Goal: Transaction & Acquisition: Book appointment/travel/reservation

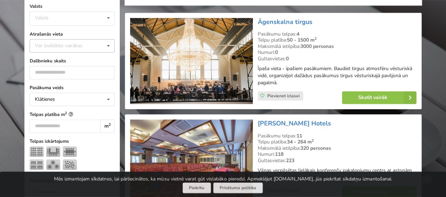
scroll to position [141, 0]
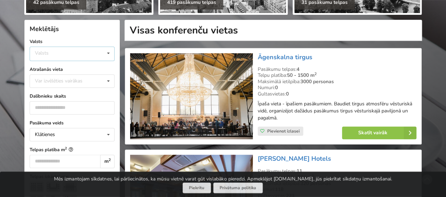
click at [109, 54] on icon at bounding box center [108, 53] width 10 height 13
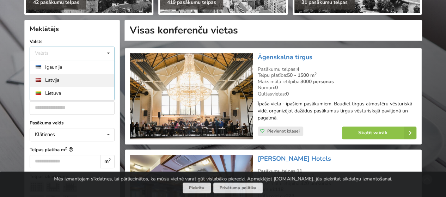
click at [87, 81] on div "Latvija" at bounding box center [72, 80] width 84 height 13
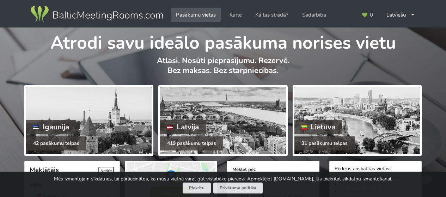
scroll to position [176, 0]
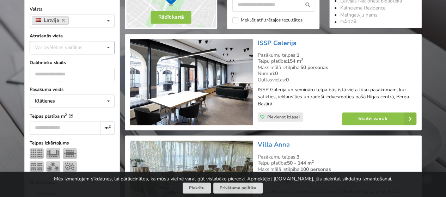
click at [109, 46] on icon at bounding box center [108, 47] width 10 height 13
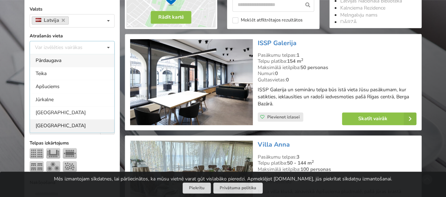
click at [71, 128] on div "[GEOGRAPHIC_DATA]" at bounding box center [72, 125] width 84 height 13
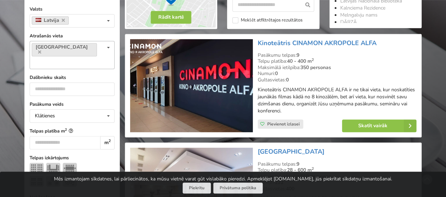
scroll to position [158, 0]
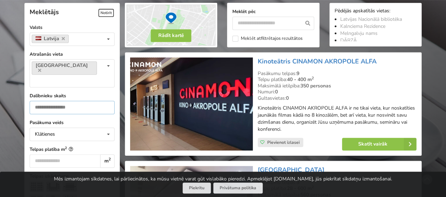
click at [75, 101] on input "number" at bounding box center [72, 107] width 85 height 13
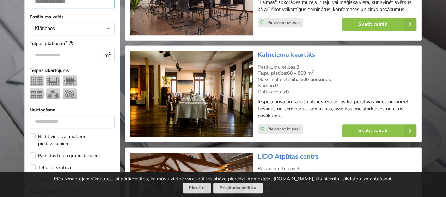
scroll to position [334, 0]
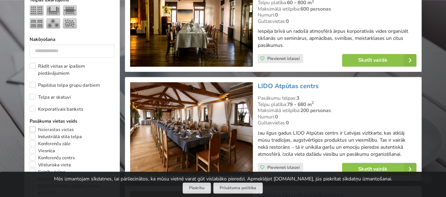
type input "**"
click at [36, 126] on label "Neierastas vietas" at bounding box center [52, 129] width 44 height 7
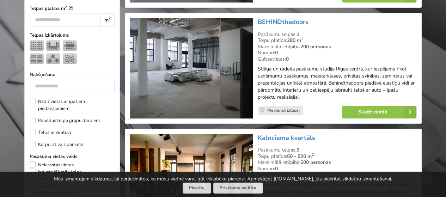
scroll to position [334, 0]
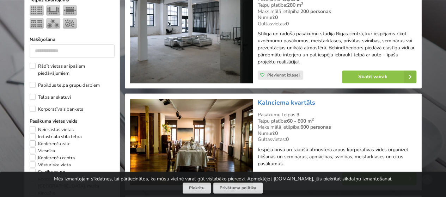
click at [32, 140] on label "Konferenču zāle" at bounding box center [50, 143] width 41 height 7
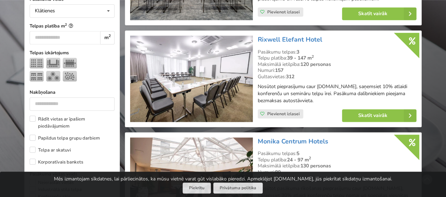
scroll to position [334, 0]
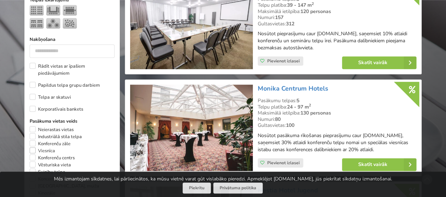
click at [33, 147] on label "Viesnīca" at bounding box center [42, 150] width 25 height 7
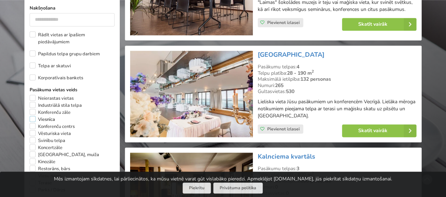
scroll to position [370, 0]
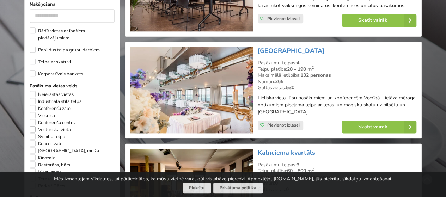
click at [33, 126] on label "Vēsturiska vieta" at bounding box center [50, 129] width 41 height 7
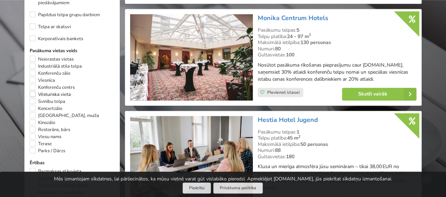
scroll to position [476, 0]
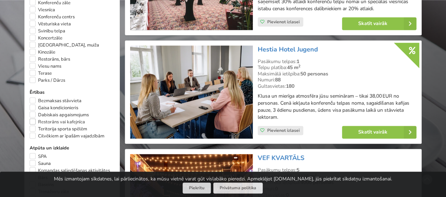
click at [34, 119] on label "Restorāns vai kafejnīca" at bounding box center [57, 122] width 55 height 7
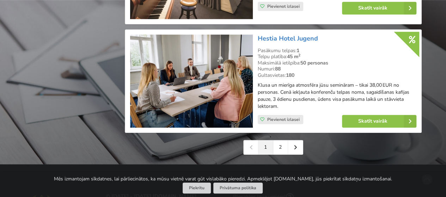
scroll to position [1630, 0]
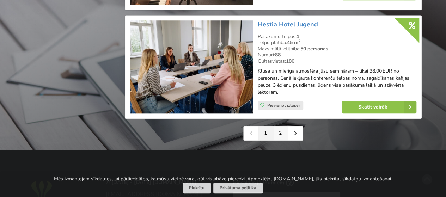
click at [281, 132] on link "2" at bounding box center [280, 133] width 15 height 14
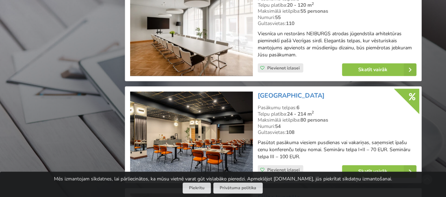
scroll to position [938, 0]
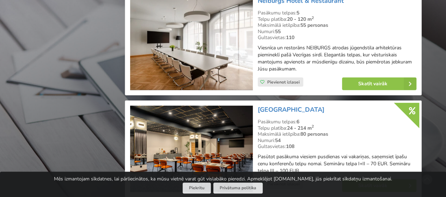
click at [201, 59] on img at bounding box center [191, 43] width 122 height 93
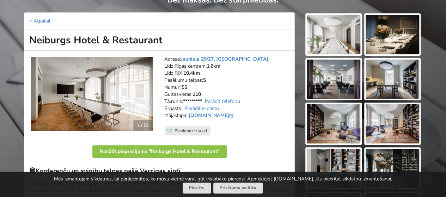
scroll to position [71, 0]
click at [336, 31] on img at bounding box center [334, 35] width 54 height 40
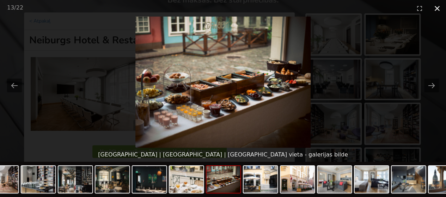
click at [439, 9] on button "Close gallery" at bounding box center [438, 8] width 18 height 17
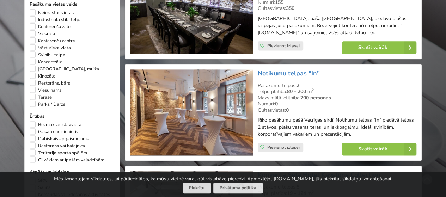
scroll to position [437, 0]
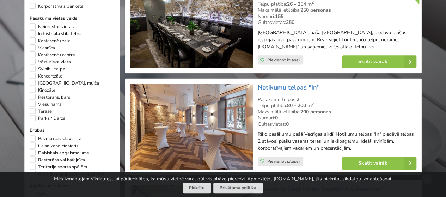
click at [187, 144] on img at bounding box center [191, 127] width 122 height 86
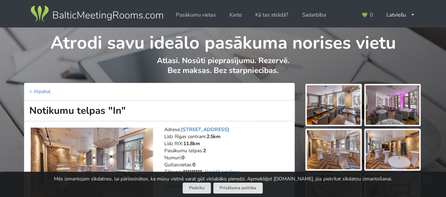
click at [324, 113] on img at bounding box center [334, 105] width 54 height 40
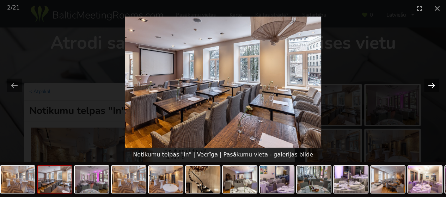
click at [432, 85] on button "Next slide" at bounding box center [431, 86] width 15 height 14
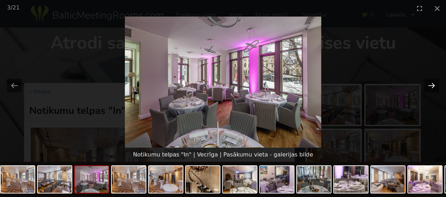
click at [432, 85] on button "Next slide" at bounding box center [431, 86] width 15 height 14
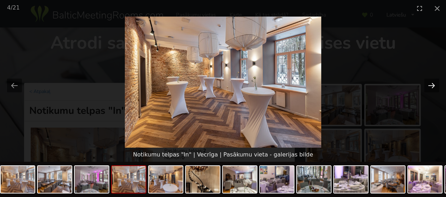
click at [432, 85] on button "Next slide" at bounding box center [431, 86] width 15 height 14
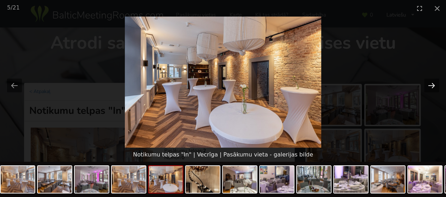
click at [432, 85] on button "Next slide" at bounding box center [431, 86] width 15 height 14
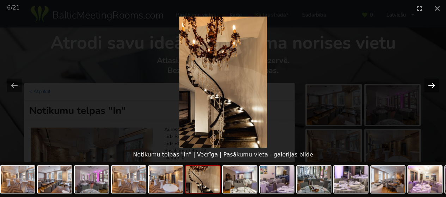
click at [432, 85] on button "Next slide" at bounding box center [431, 86] width 15 height 14
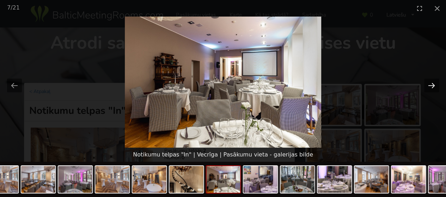
click at [432, 85] on button "Next slide" at bounding box center [431, 86] width 15 height 14
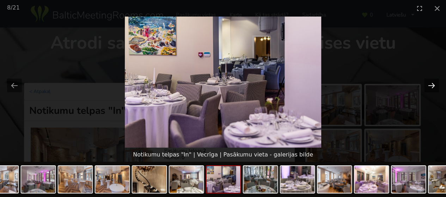
click at [432, 85] on button "Next slide" at bounding box center [431, 86] width 15 height 14
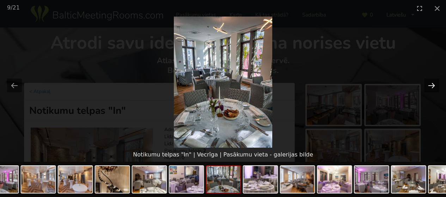
click at [432, 85] on button "Next slide" at bounding box center [431, 86] width 15 height 14
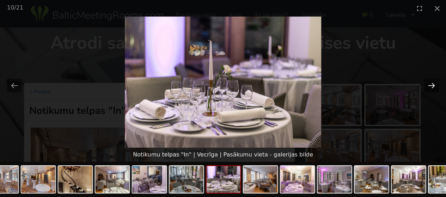
click at [432, 85] on button "Next slide" at bounding box center [431, 86] width 15 height 14
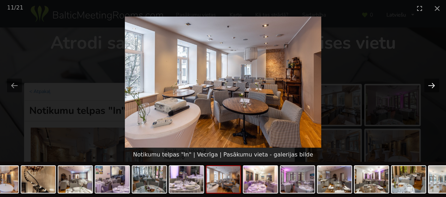
click at [432, 85] on button "Next slide" at bounding box center [431, 86] width 15 height 14
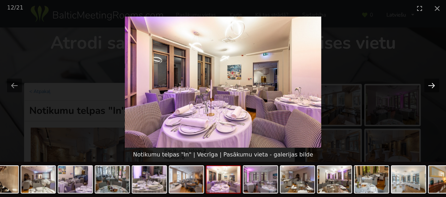
click at [432, 85] on button "Next slide" at bounding box center [431, 86] width 15 height 14
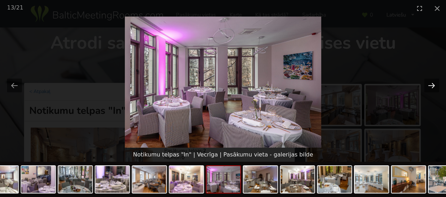
click at [432, 85] on button "Next slide" at bounding box center [431, 86] width 15 height 14
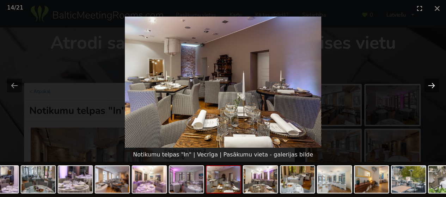
click at [432, 85] on button "Next slide" at bounding box center [431, 86] width 15 height 14
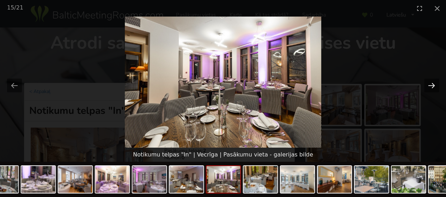
click at [432, 85] on button "Next slide" at bounding box center [431, 86] width 15 height 14
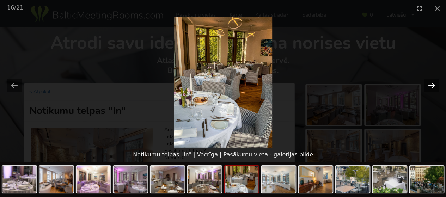
click at [432, 85] on button "Next slide" at bounding box center [431, 86] width 15 height 14
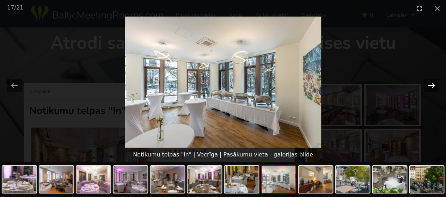
click at [432, 85] on button "Next slide" at bounding box center [431, 86] width 15 height 14
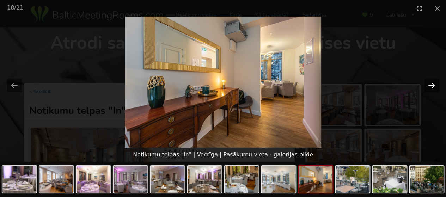
click at [432, 85] on button "Next slide" at bounding box center [431, 86] width 15 height 14
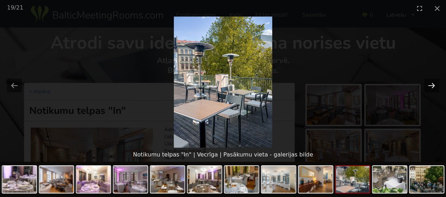
click at [432, 85] on button "Next slide" at bounding box center [431, 86] width 15 height 14
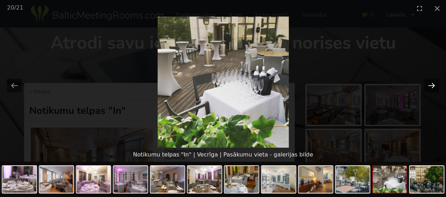
click at [432, 85] on button "Next slide" at bounding box center [431, 86] width 15 height 14
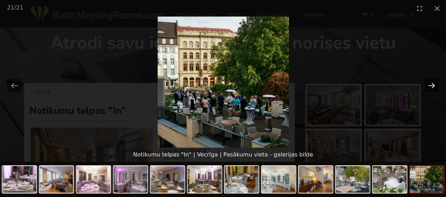
click at [432, 85] on button "Next slide" at bounding box center [431, 86] width 15 height 14
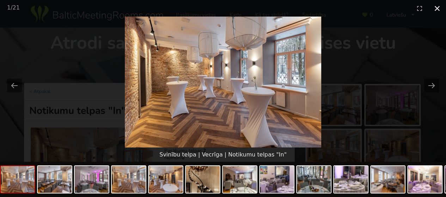
click at [439, 11] on button "Close gallery" at bounding box center [438, 8] width 18 height 17
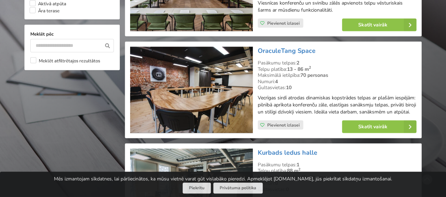
scroll to position [691, 0]
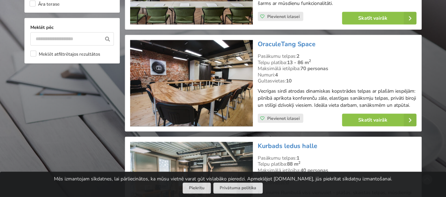
click at [212, 99] on img at bounding box center [191, 83] width 122 height 86
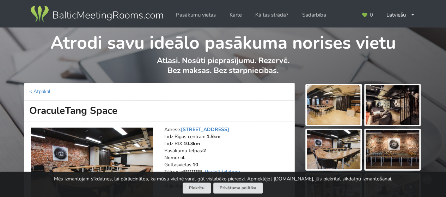
click at [317, 104] on img at bounding box center [334, 105] width 54 height 40
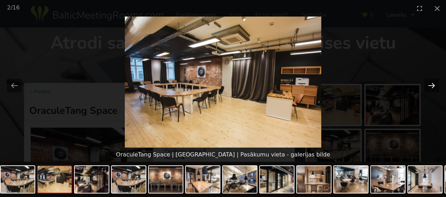
click at [433, 87] on button "Next slide" at bounding box center [431, 86] width 15 height 14
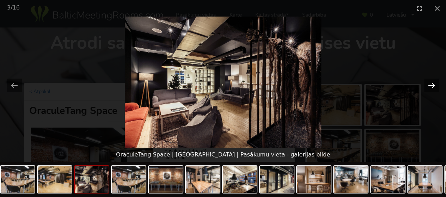
click at [434, 87] on button "Next slide" at bounding box center [431, 86] width 15 height 14
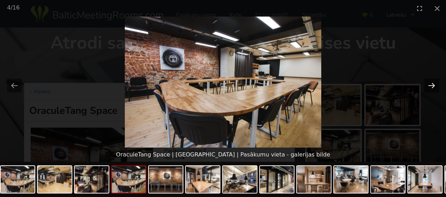
click at [433, 87] on button "Next slide" at bounding box center [431, 86] width 15 height 14
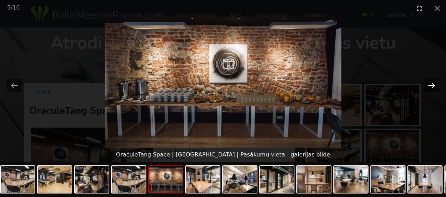
click at [432, 87] on button "Next slide" at bounding box center [431, 86] width 15 height 14
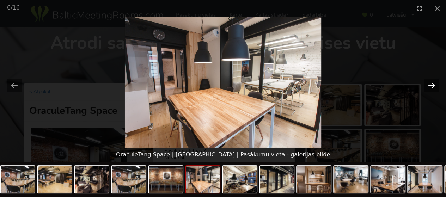
click at [432, 87] on button "Next slide" at bounding box center [431, 86] width 15 height 14
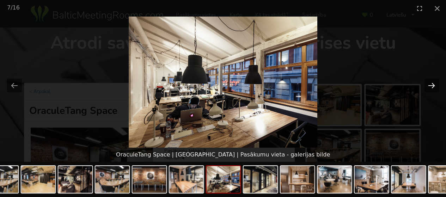
click at [432, 87] on button "Next slide" at bounding box center [431, 86] width 15 height 14
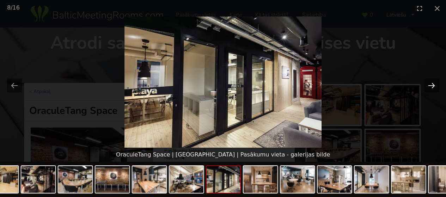
click at [433, 87] on button "Next slide" at bounding box center [431, 86] width 15 height 14
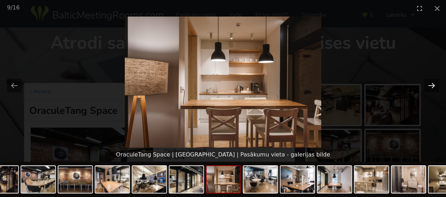
click at [433, 88] on button "Next slide" at bounding box center [431, 86] width 15 height 14
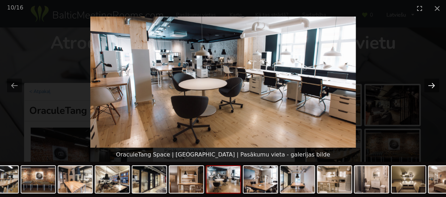
click at [433, 88] on button "Next slide" at bounding box center [431, 86] width 15 height 14
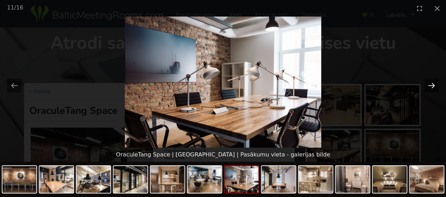
click at [434, 88] on button "Next slide" at bounding box center [431, 86] width 15 height 14
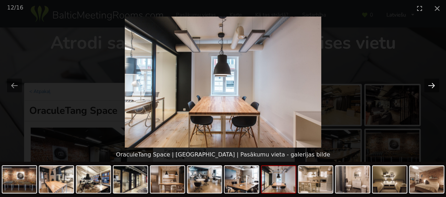
click at [434, 89] on button "Next slide" at bounding box center [431, 86] width 15 height 14
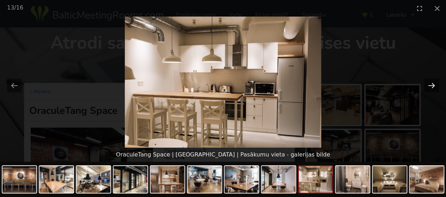
click at [434, 89] on button "Next slide" at bounding box center [431, 86] width 15 height 14
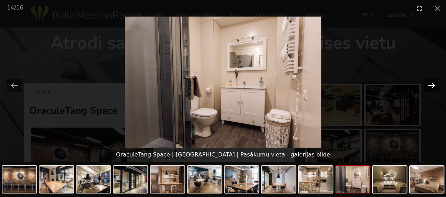
click at [434, 89] on button "Next slide" at bounding box center [431, 86] width 15 height 14
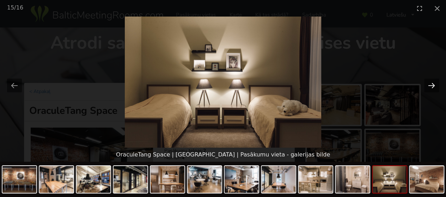
click at [434, 89] on button "Next slide" at bounding box center [431, 86] width 15 height 14
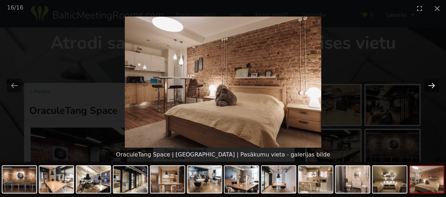
click at [434, 89] on button "Next slide" at bounding box center [431, 86] width 15 height 14
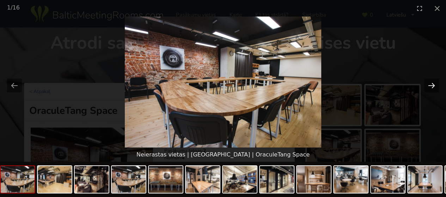
click at [434, 89] on button "Next slide" at bounding box center [431, 86] width 15 height 14
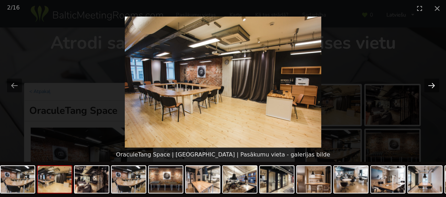
click at [434, 89] on button "Next slide" at bounding box center [431, 86] width 15 height 14
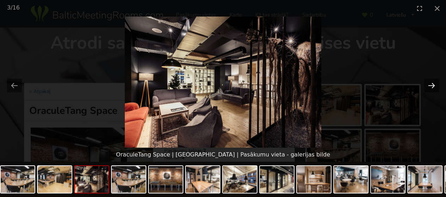
click at [434, 89] on button "Next slide" at bounding box center [431, 86] width 15 height 14
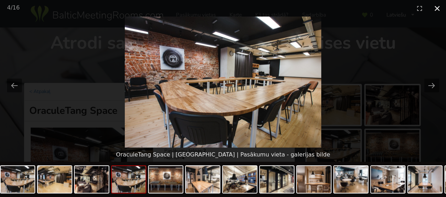
click at [438, 8] on button "Close gallery" at bounding box center [438, 8] width 18 height 17
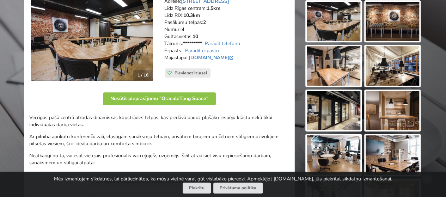
scroll to position [176, 0]
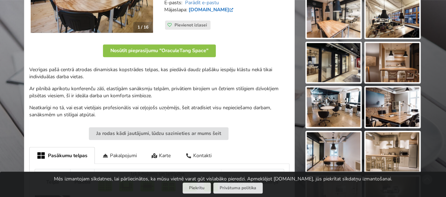
click at [224, 7] on link "www.oraculetangspace.lv" at bounding box center [212, 9] width 46 height 7
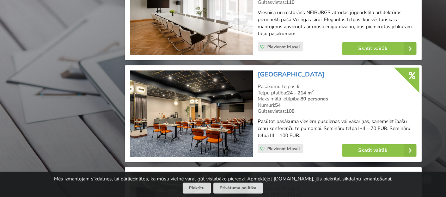
scroll to position [903, 0]
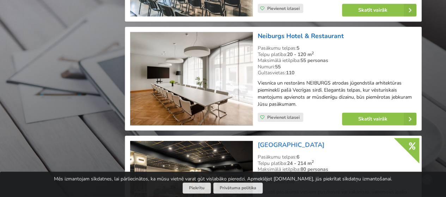
click at [278, 40] on link "Neiburgs Hotel & Restaurant" at bounding box center [301, 36] width 86 height 8
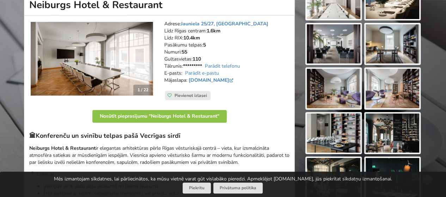
scroll to position [106, 0]
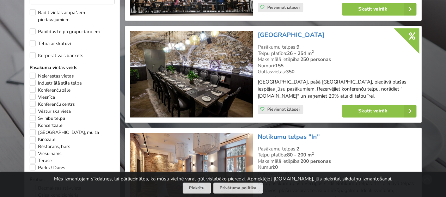
scroll to position [529, 0]
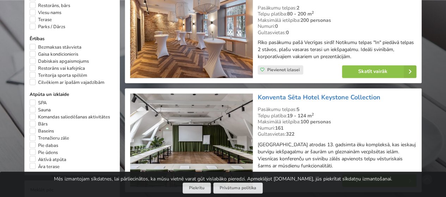
click at [220, 20] on img at bounding box center [191, 35] width 122 height 86
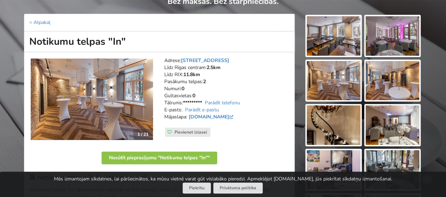
scroll to position [106, 0]
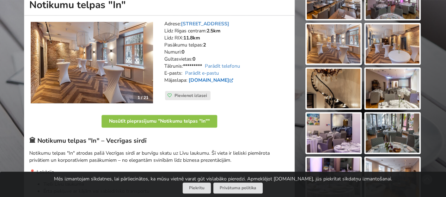
click at [229, 82] on link "[DOMAIN_NAME]" at bounding box center [212, 80] width 46 height 7
